Goal: Task Accomplishment & Management: Use online tool/utility

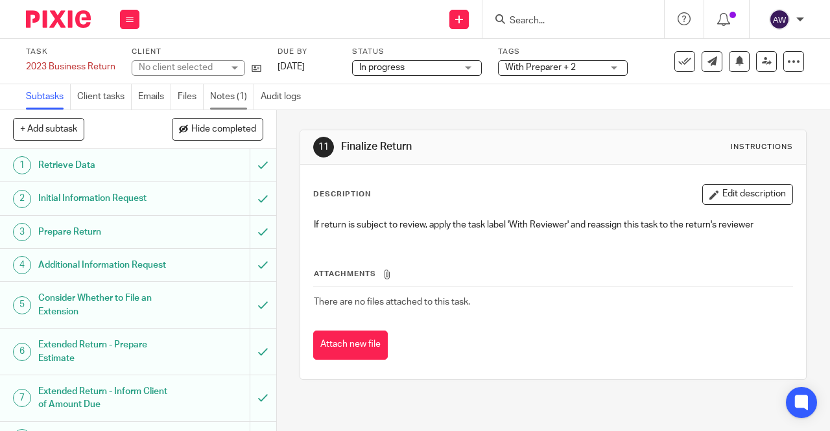
click at [237, 91] on link "Notes (1)" at bounding box center [232, 96] width 44 height 25
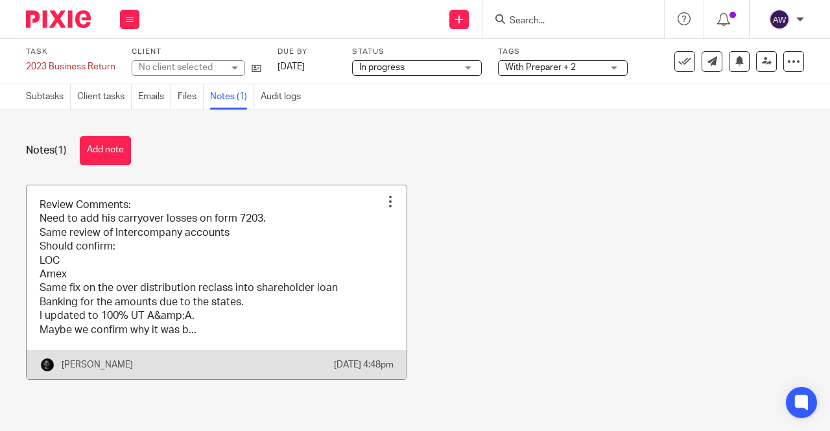
click at [99, 254] on link at bounding box center [217, 283] width 380 height 194
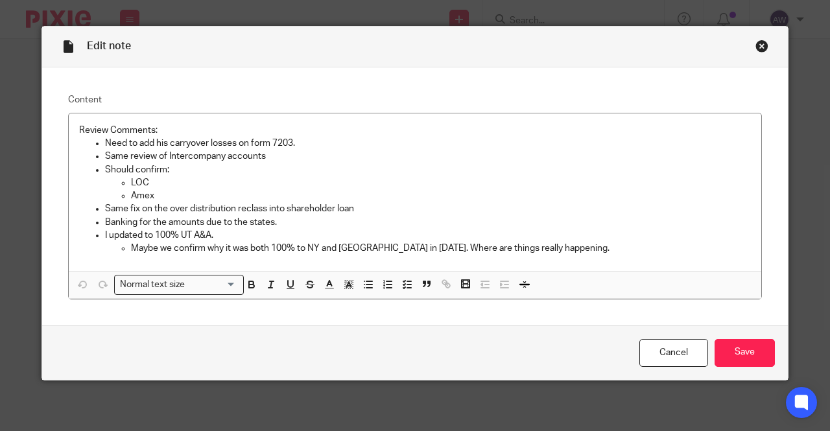
click at [760, 44] on div "Close this dialog window" at bounding box center [762, 46] width 13 height 13
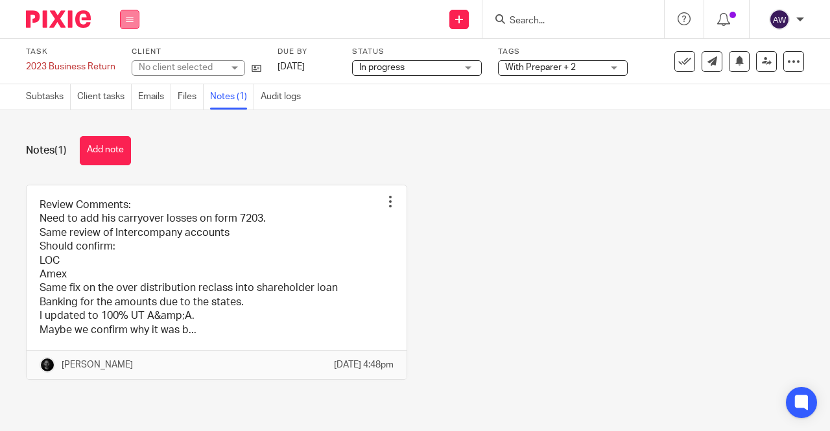
click at [127, 21] on icon at bounding box center [130, 20] width 8 height 8
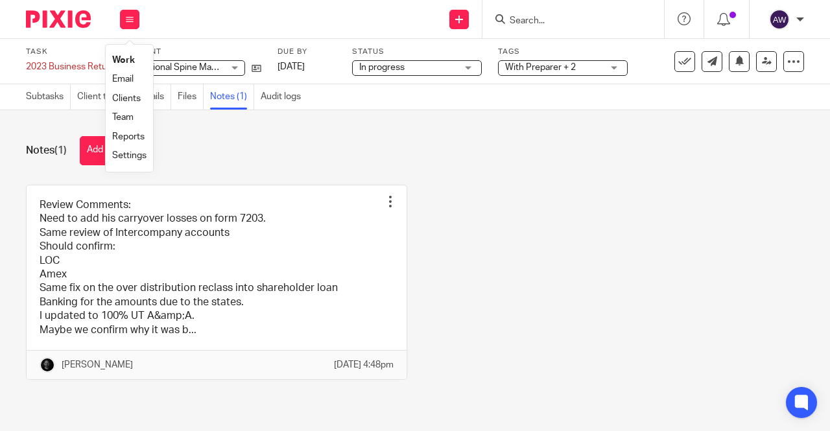
click at [134, 54] on li "Work" at bounding box center [129, 60] width 34 height 19
click at [132, 56] on link "Work" at bounding box center [123, 60] width 23 height 9
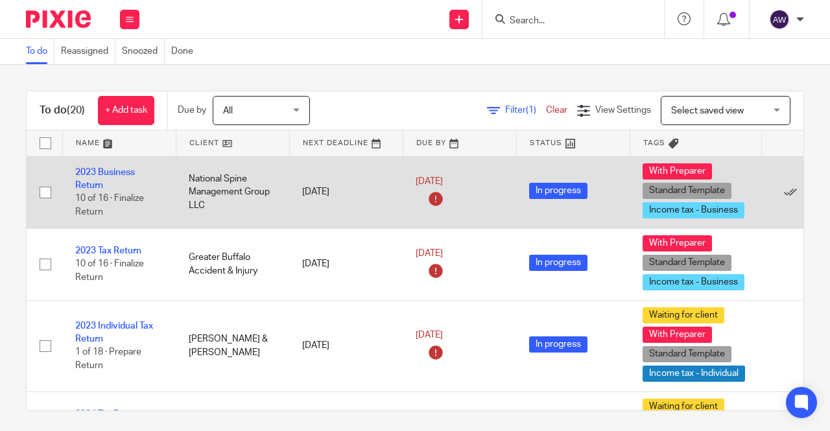
click at [102, 177] on td "2023 Business Return 10 of 16 · Finalize Return" at bounding box center [119, 192] width 114 height 72
click at [86, 174] on link "2023 Business Return" at bounding box center [105, 179] width 60 height 22
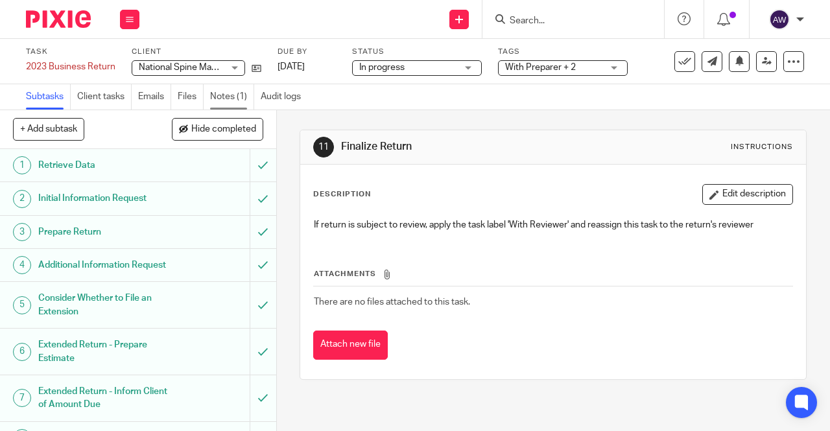
click at [242, 104] on link "Notes (1)" at bounding box center [232, 96] width 44 height 25
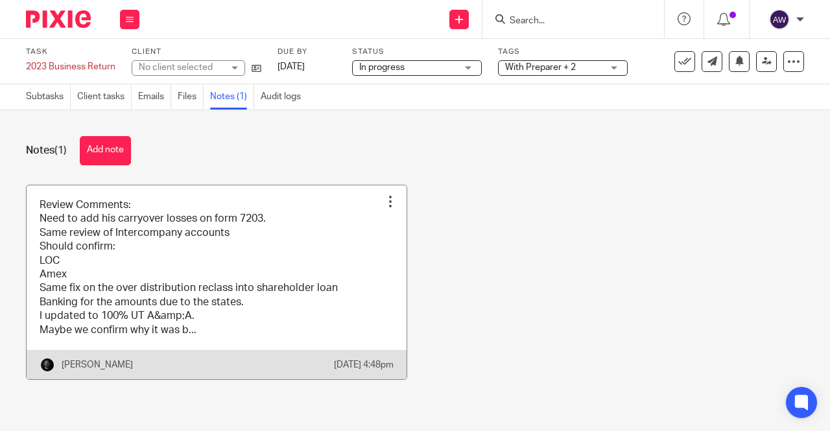
click at [219, 228] on link at bounding box center [217, 283] width 380 height 194
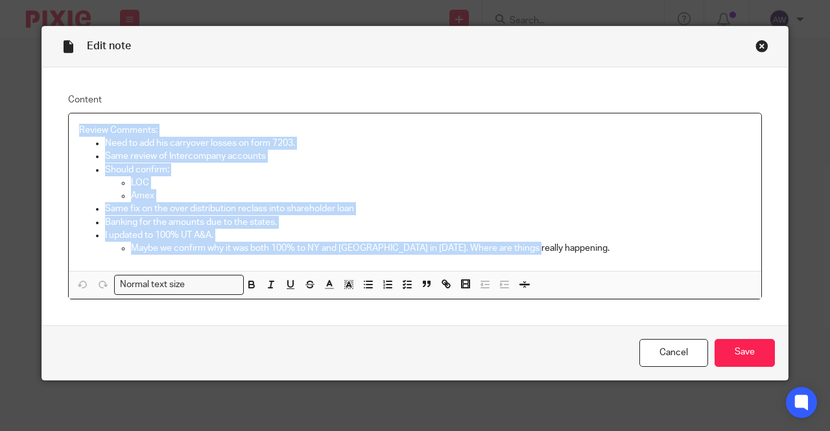
drag, startPoint x: 99, startPoint y: 146, endPoint x: 535, endPoint y: 269, distance: 453.1
click at [535, 271] on div "Review Comments: Need to add his carryover losses on form 7203. Same review of …" at bounding box center [415, 207] width 693 height 186
copy div "Review Comments: Need to add his carryover losses on form 7203. Same review of …"
drag, startPoint x: 755, startPoint y: 43, endPoint x: 739, endPoint y: 44, distance: 15.6
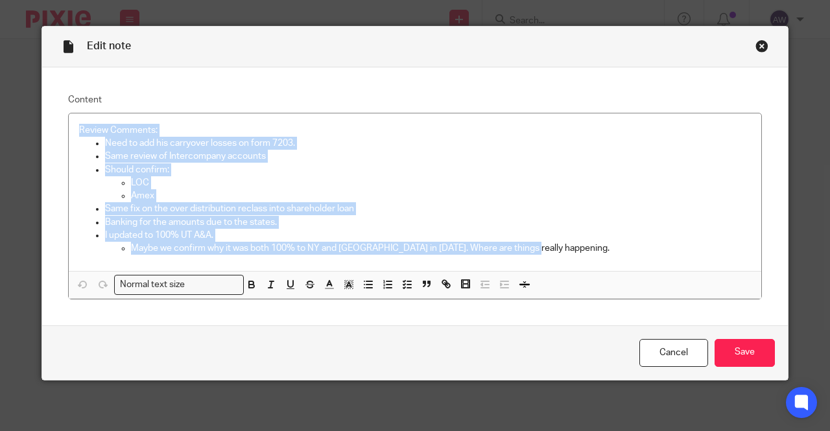
click at [756, 43] on div "Close this dialog window" at bounding box center [762, 46] width 13 height 13
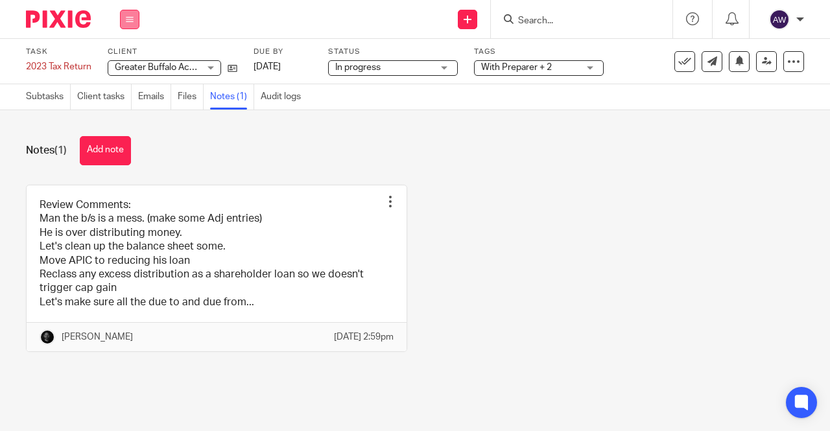
click at [138, 19] on button at bounding box center [129, 19] width 19 height 19
click at [124, 63] on link "Work" at bounding box center [123, 60] width 23 height 9
